Goal: Complete application form

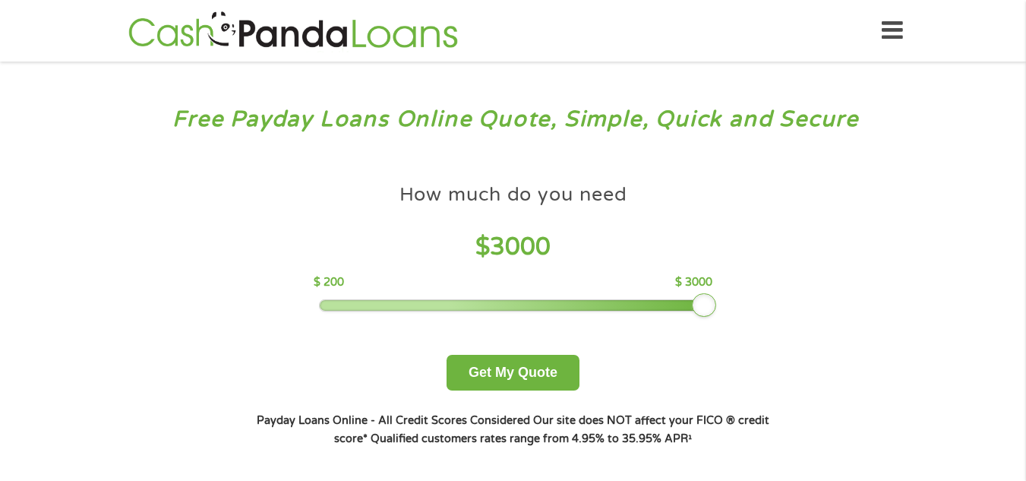
drag, startPoint x: 428, startPoint y: 307, endPoint x: 811, endPoint y: 272, distance: 384.2
click at [811, 272] on div "Free Payday Loans Online Quote, Simple, Quick and Secure How much do you need? …" at bounding box center [513, 288] width 1026 height 454
click at [505, 373] on button "Get My Quote" at bounding box center [512, 373] width 133 height 36
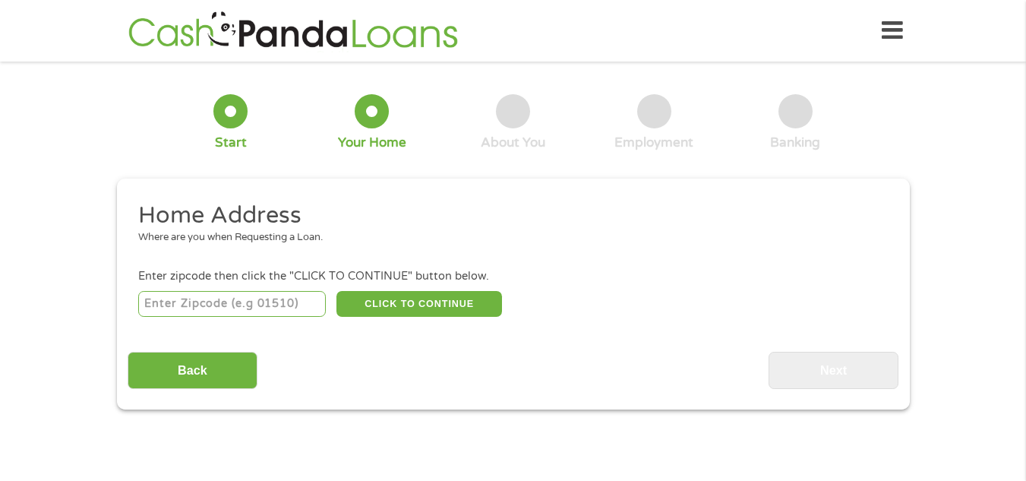
click at [241, 304] on input "number" at bounding box center [232, 304] width 188 height 26
type input "07424"
click at [405, 314] on button "CLICK TO CONTINUE" at bounding box center [418, 304] width 165 height 26
type input "07424"
type input "Little Falls"
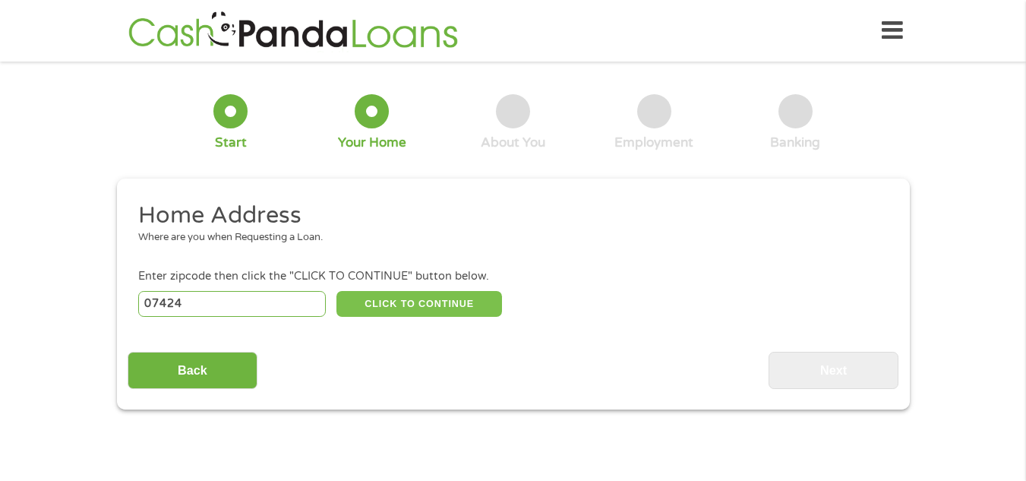
select select "New Jersey"
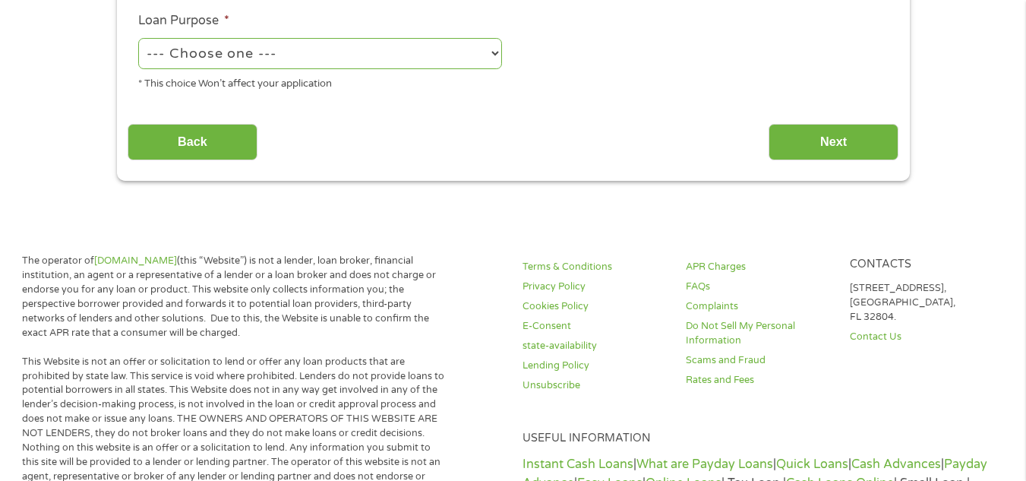
scroll to position [499, 0]
